Goal: Navigation & Orientation: Find specific page/section

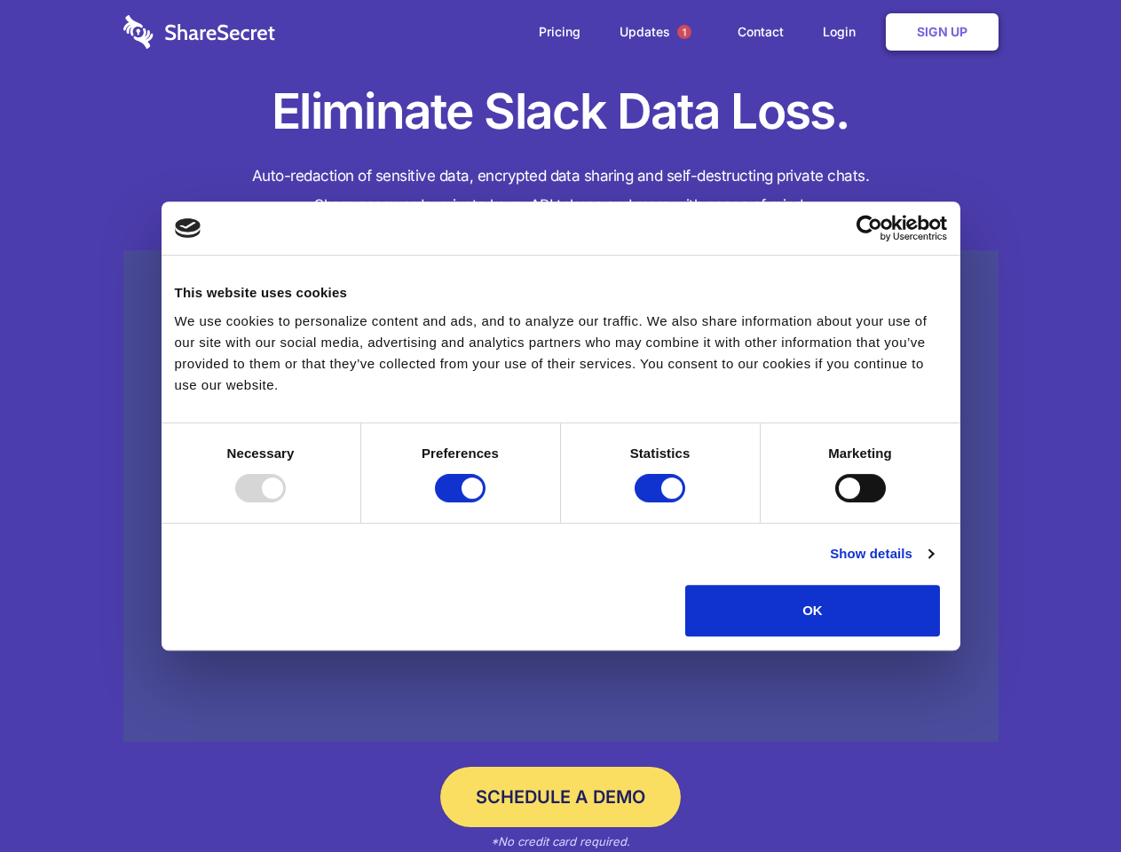
click at [286, 502] on div at bounding box center [260, 488] width 51 height 28
click at [485, 502] on input "Preferences" at bounding box center [460, 488] width 51 height 28
checkbox input "false"
click at [662, 502] on input "Statistics" at bounding box center [659, 488] width 51 height 28
checkbox input "false"
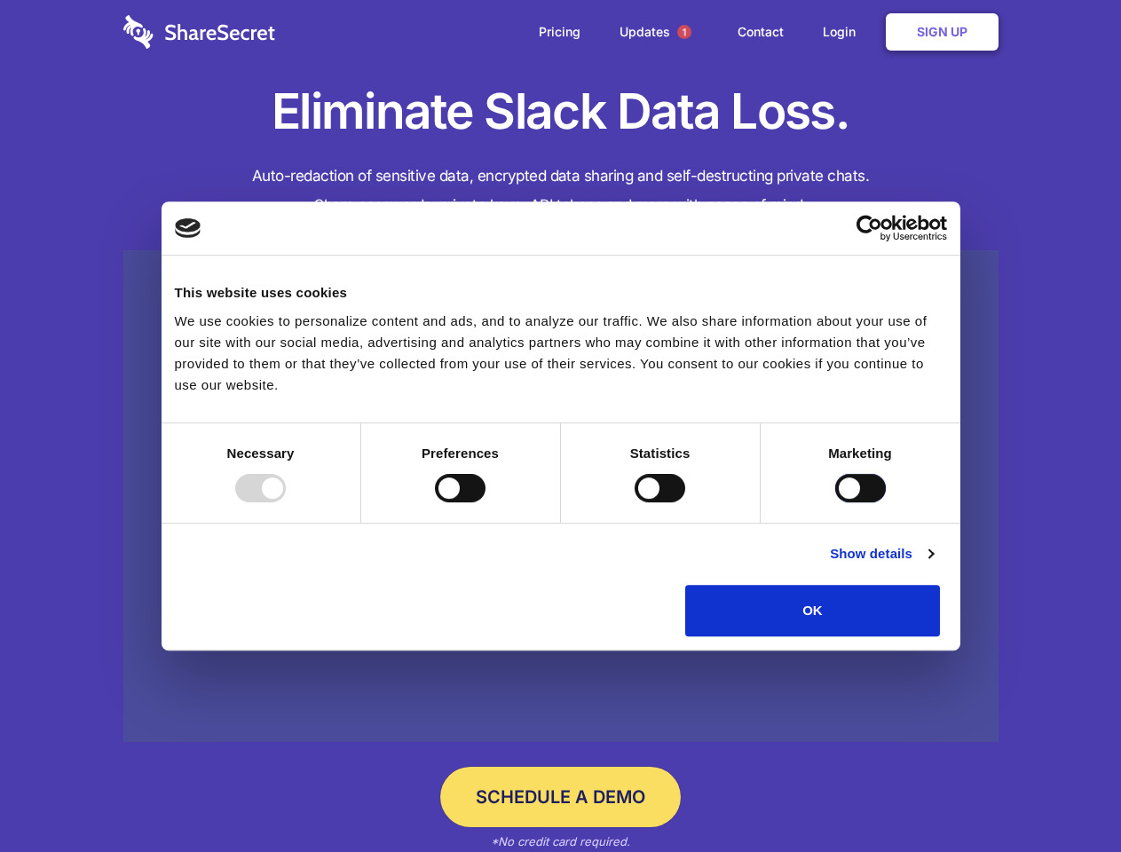
click at [835, 502] on input "Marketing" at bounding box center [860, 488] width 51 height 28
checkbox input "true"
click at [932, 564] on link "Show details" at bounding box center [881, 553] width 103 height 21
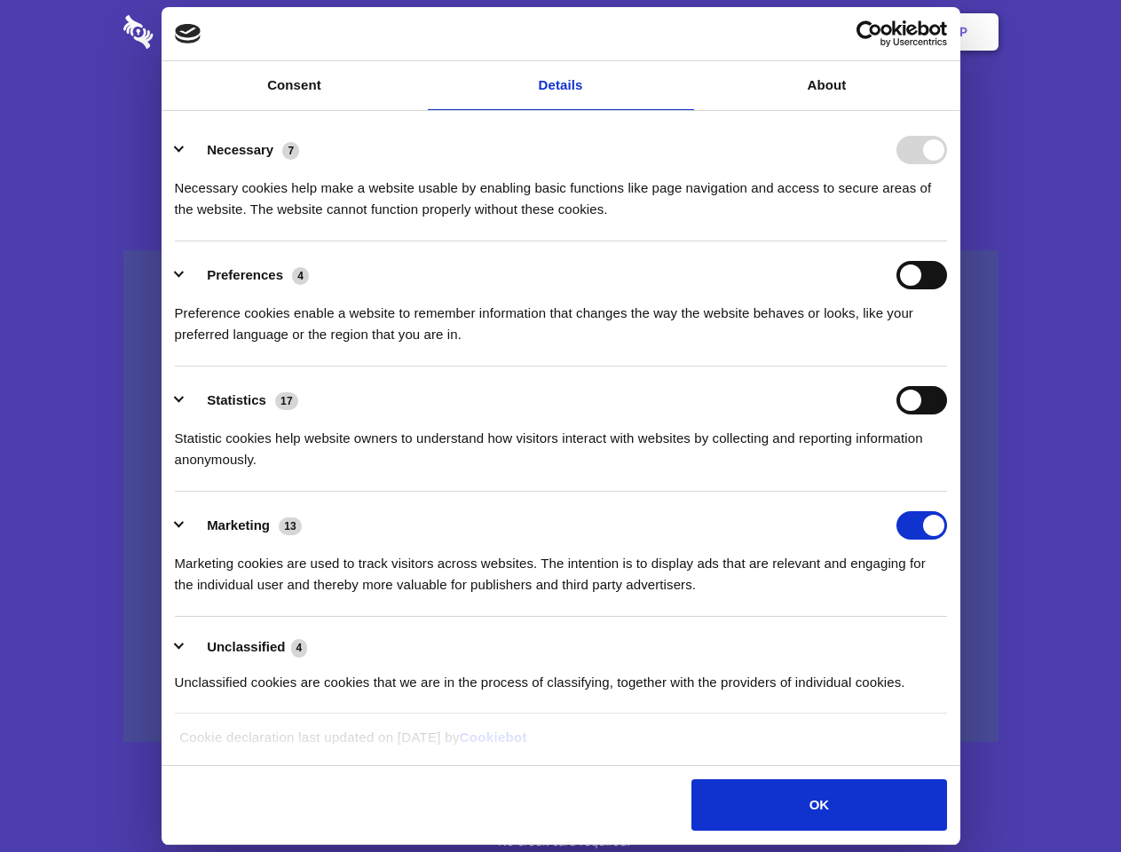
click at [947, 241] on li "Necessary 7 Necessary cookies help make a website usable by enabling basic func…" at bounding box center [561, 178] width 772 height 125
click at [683, 32] on span "1" at bounding box center [684, 32] width 14 height 14
